Goal: Obtain resource: Obtain resource

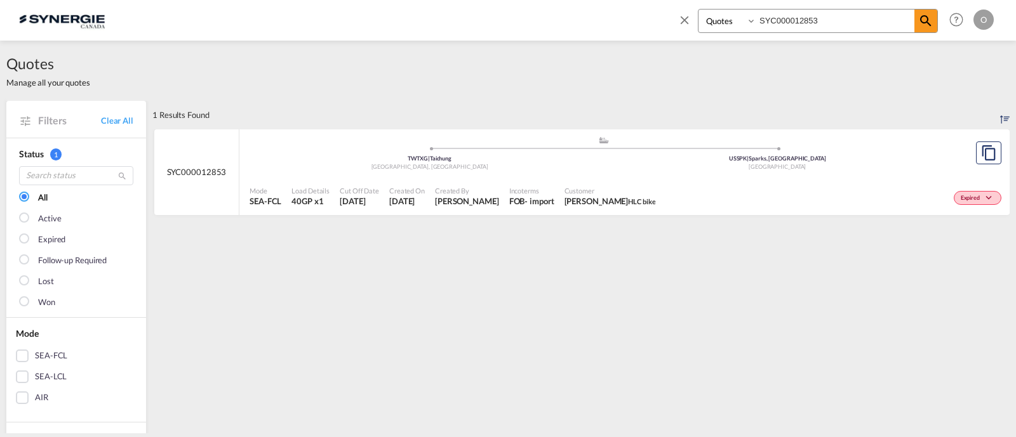
select select "Quotes"
click at [585, 201] on span "Hala Laalj HLC bike" at bounding box center [609, 200] width 91 height 11
select select "Quotes"
click at [774, 23] on input "SYC000013538" at bounding box center [835, 21] width 158 height 22
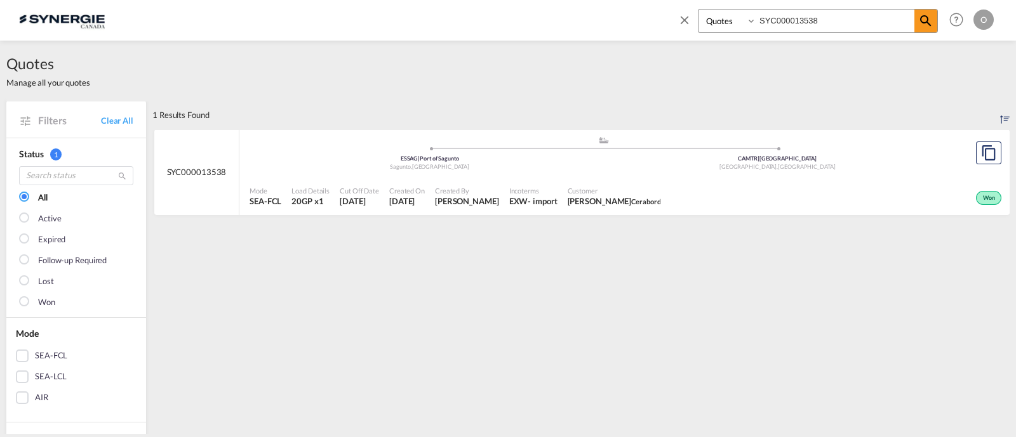
paste input "309-A"
type input "SYC000013309-A"
click at [920, 15] on md-icon "icon-magnify" at bounding box center [925, 20] width 15 height 15
click at [630, 198] on span "Christian Dionne SOLENO" at bounding box center [612, 200] width 91 height 11
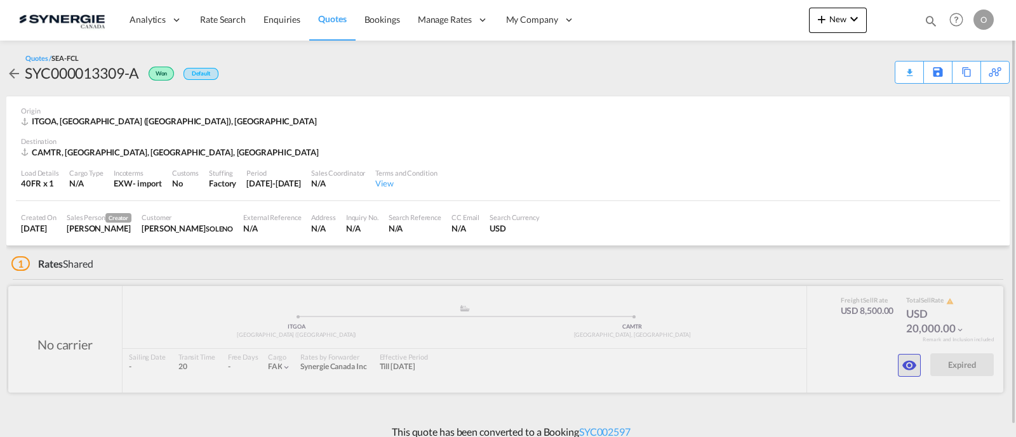
click at [899, 362] on button "button" at bounding box center [909, 365] width 23 height 23
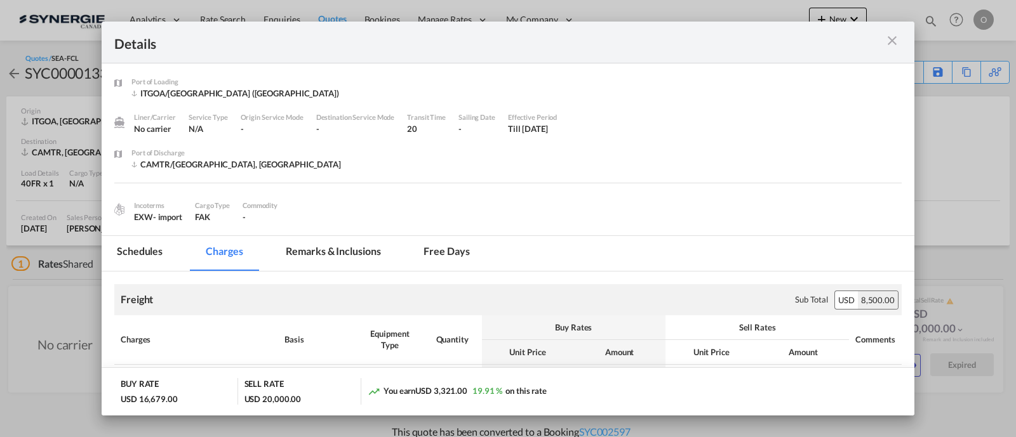
click at [350, 248] on md-tab-item "Remarks & Inclusions" at bounding box center [332, 253] width 125 height 35
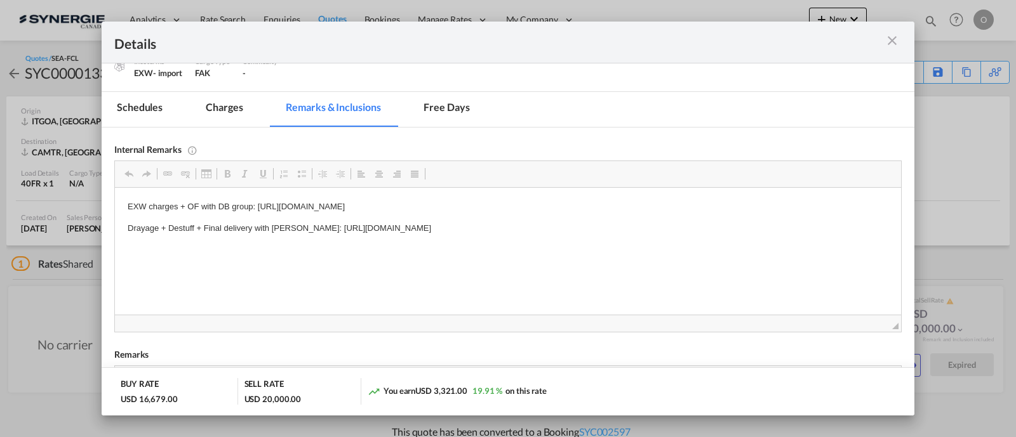
scroll to position [149, 0]
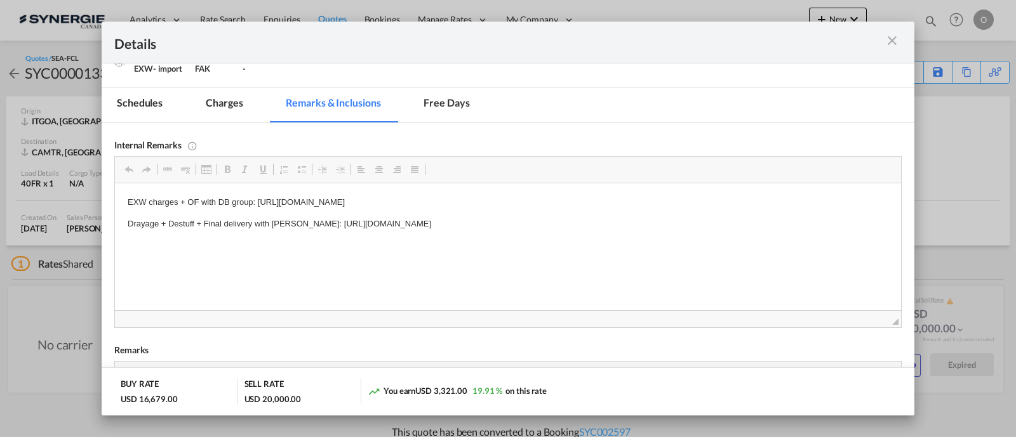
drag, startPoint x: 651, startPoint y: 224, endPoint x: 591, endPoint y: 228, distance: 60.4
drag, startPoint x: 648, startPoint y: 229, endPoint x: 304, endPoint y: 222, distance: 344.1
click at [304, 222] on p "Drayage + Destuff + Final delivery with Dickson: https://app.frontapp.com/open/…" at bounding box center [508, 224] width 760 height 13
copy p "https://app.frontapp.com/open/cnv_pwdtyz3?key=J9R7nTPN7X5abuW7XSGGBihYSnAtPr7q"
click at [891, 44] on md-icon "icon-close m-3 fg-AAA8AD cursor" at bounding box center [891, 40] width 15 height 15
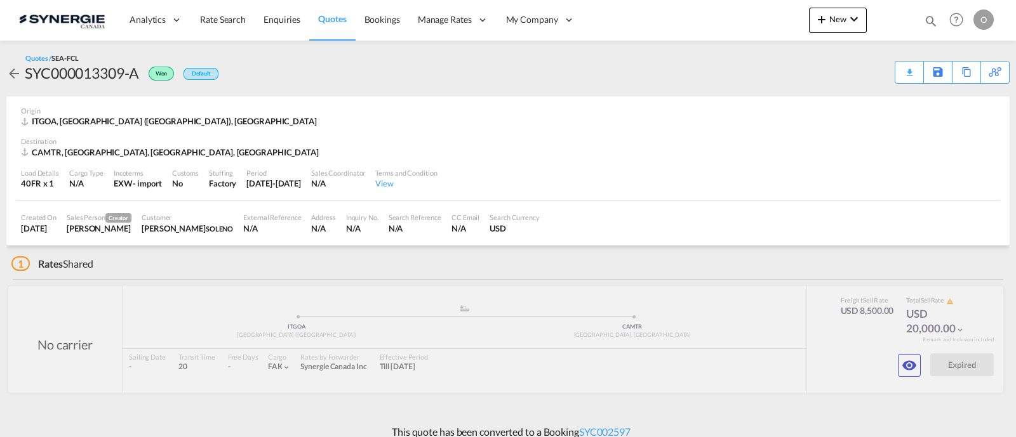
scroll to position [60, 0]
click at [878, 69] on div "Download Quote" at bounding box center [884, 72] width 65 height 20
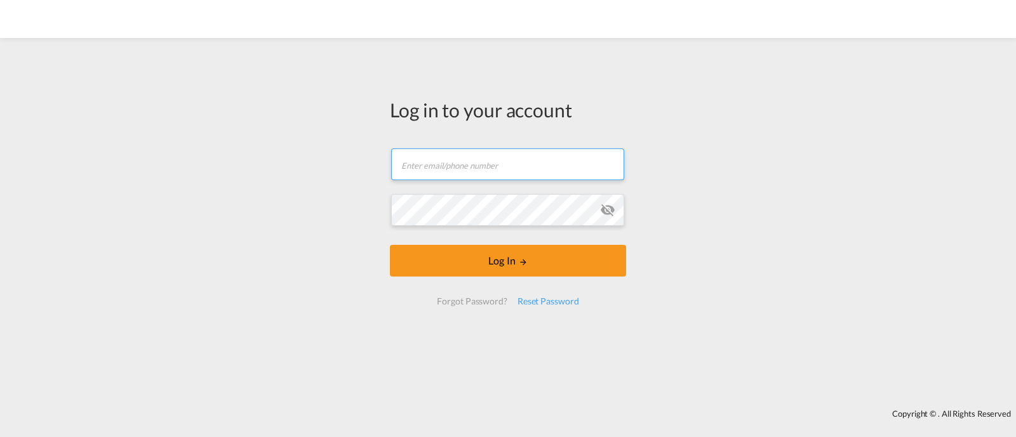
type input "[EMAIL_ADDRESS][DOMAIN_NAME]"
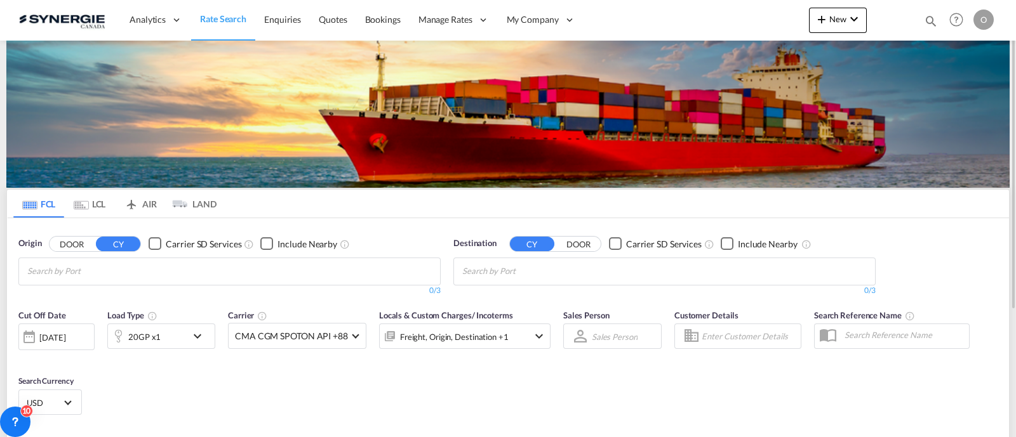
click at [916, 20] on div "Bookings Quotes Enquiries Help Resources Product Release O My Profile Logout" at bounding box center [956, 19] width 81 height 39
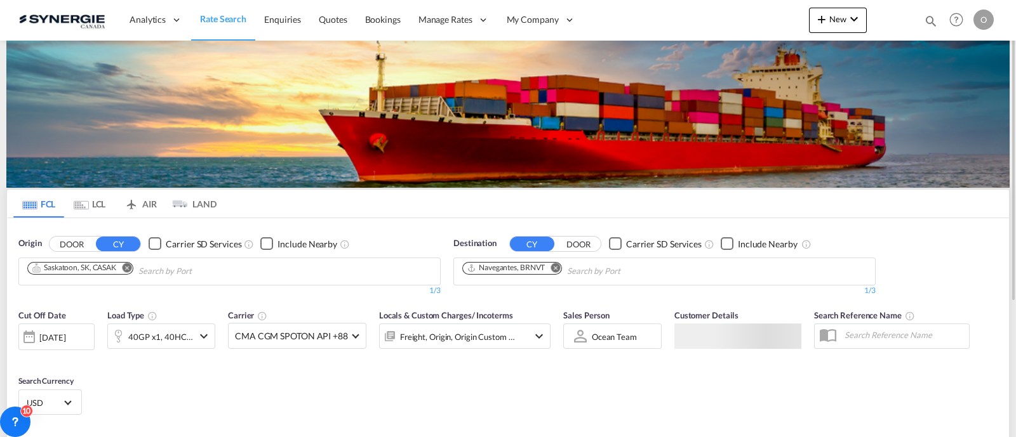
click at [929, 18] on md-icon "icon-magnify" at bounding box center [931, 21] width 14 height 14
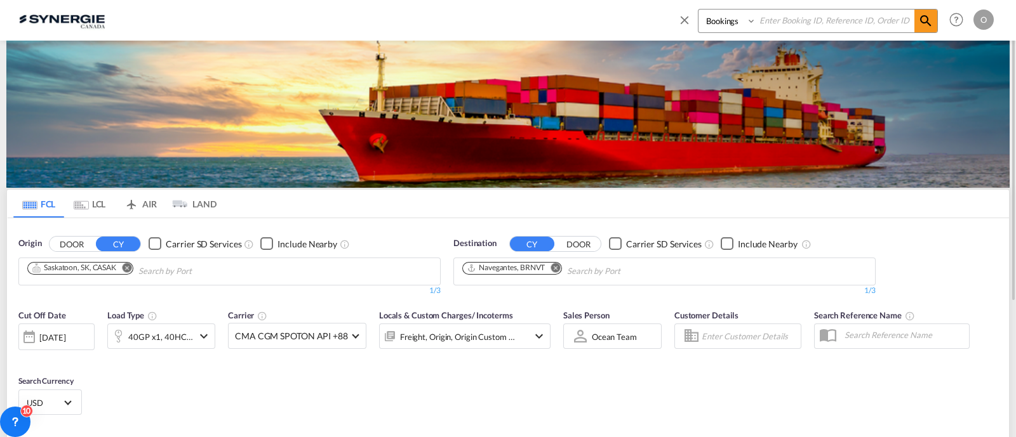
click at [724, 27] on select "Bookings Quotes Enquiries" at bounding box center [728, 21] width 60 height 23
select select "Quotes"
click at [698, 10] on select "Bookings Quotes Enquiries" at bounding box center [728, 21] width 60 height 23
click at [778, 25] on input at bounding box center [835, 21] width 158 height 22
paste input "SYC000013377"
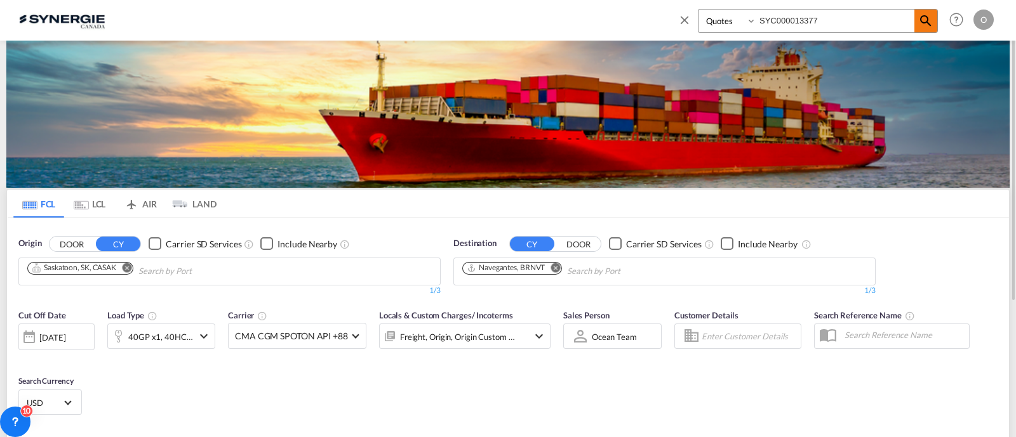
type input "SYC000013377"
click at [929, 16] on md-icon "icon-magnify" at bounding box center [925, 20] width 15 height 15
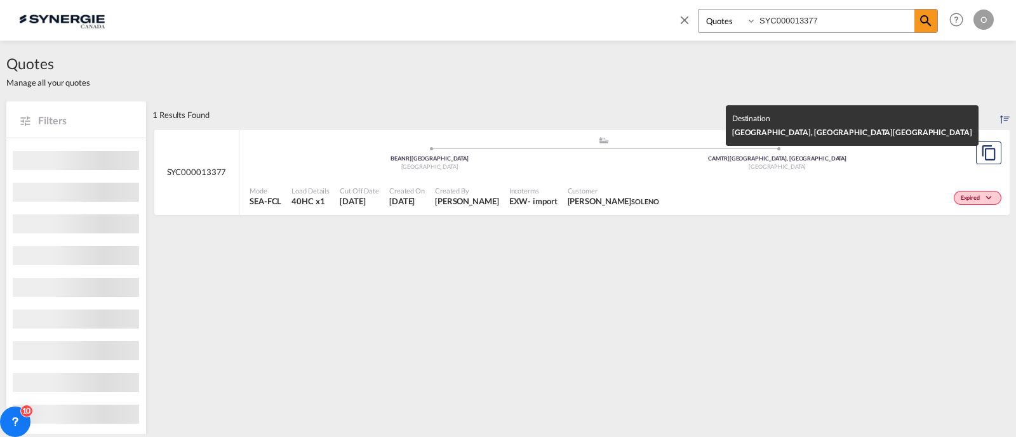
click at [604, 168] on div "Canada" at bounding box center [778, 167] width 348 height 8
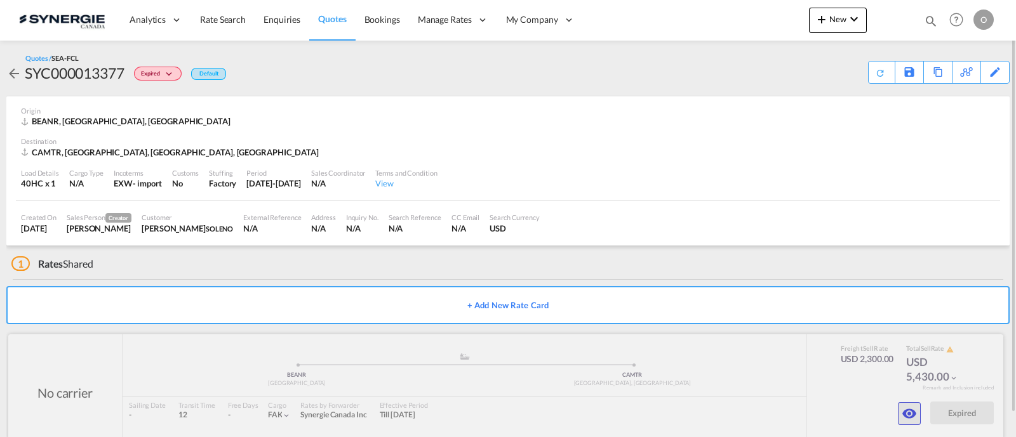
click at [912, 409] on md-icon "icon-eye" at bounding box center [908, 413] width 15 height 15
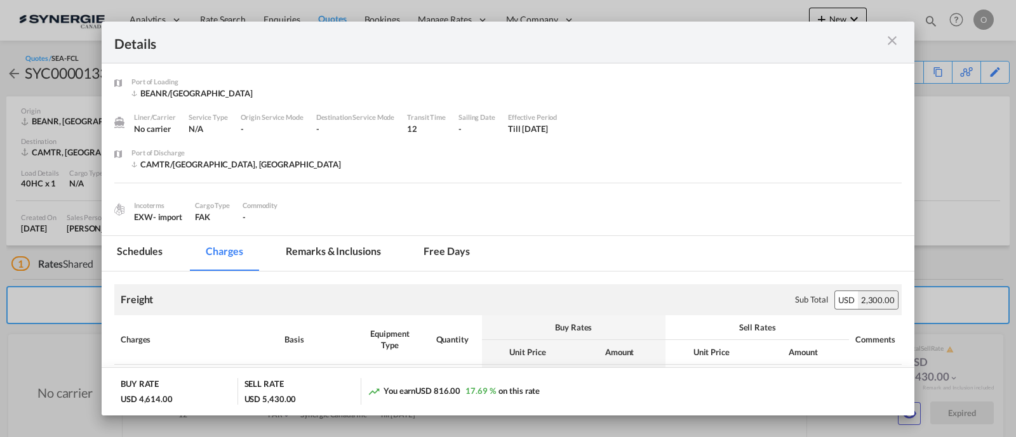
click at [355, 250] on md-tab-item "Remarks & Inclusions" at bounding box center [332, 253] width 125 height 35
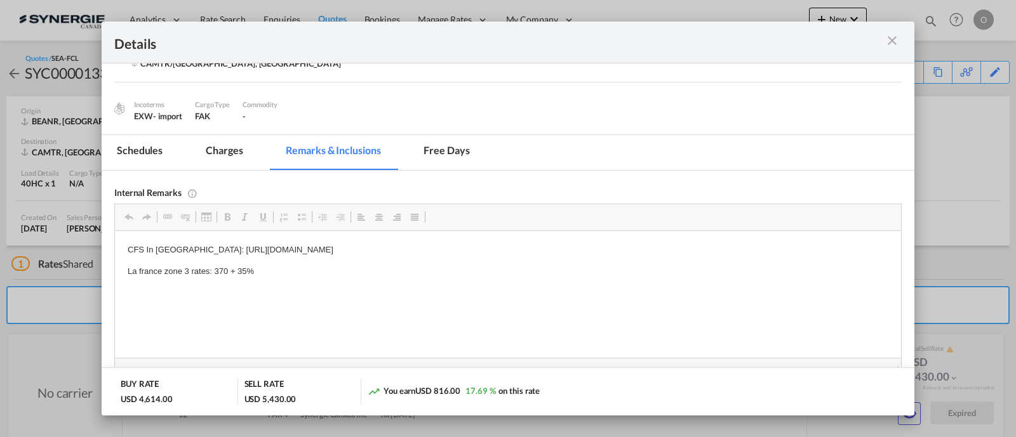
scroll to position [132, 0]
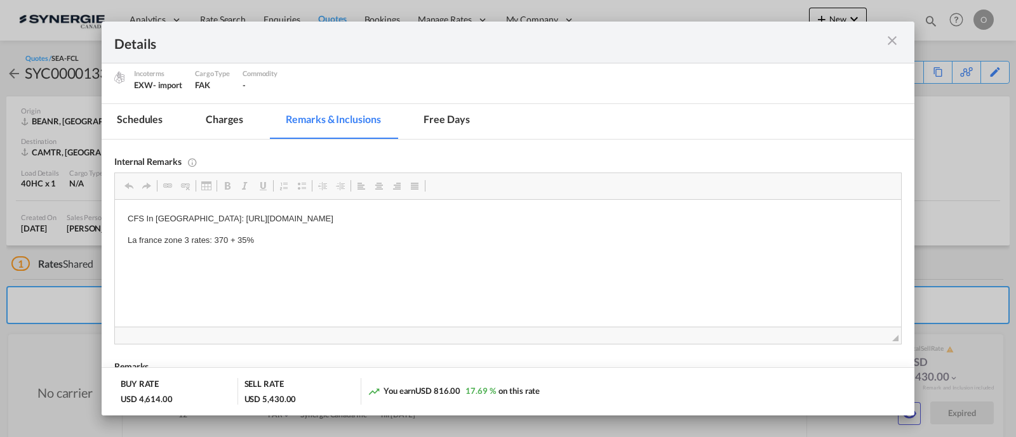
click at [898, 37] on md-icon "icon-close m-3 fg-AAA8AD cursor" at bounding box center [891, 40] width 15 height 15
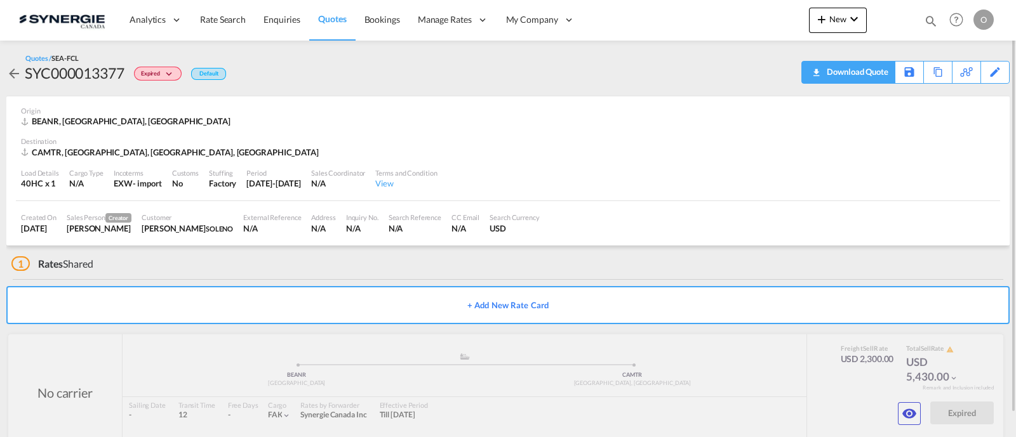
click at [870, 74] on div "Download Quote" at bounding box center [855, 72] width 65 height 20
